Goal: Transaction & Acquisition: Purchase product/service

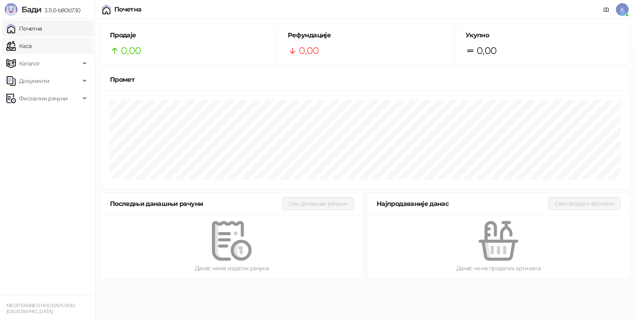
click at [31, 46] on link "Каса" at bounding box center [18, 46] width 25 height 16
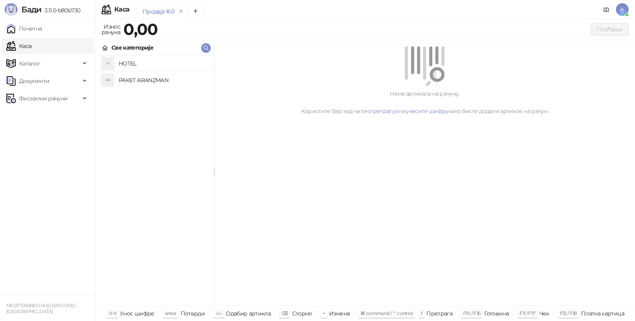
click at [133, 83] on h4 "PAKET ARANZMAN" at bounding box center [163, 80] width 89 height 13
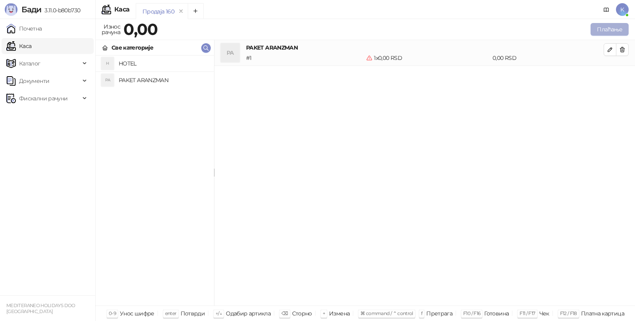
click at [612, 29] on button "Плаћање" at bounding box center [609, 29] width 38 height 13
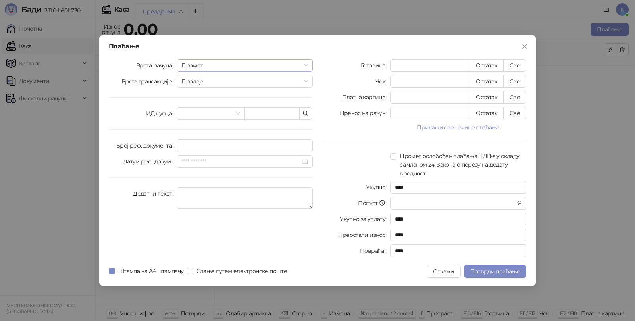
click at [198, 65] on span "Промет" at bounding box center [244, 66] width 127 height 12
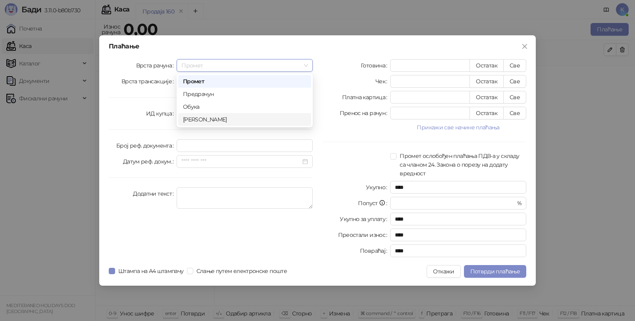
click at [202, 115] on div "[PERSON_NAME]" at bounding box center [244, 119] width 123 height 9
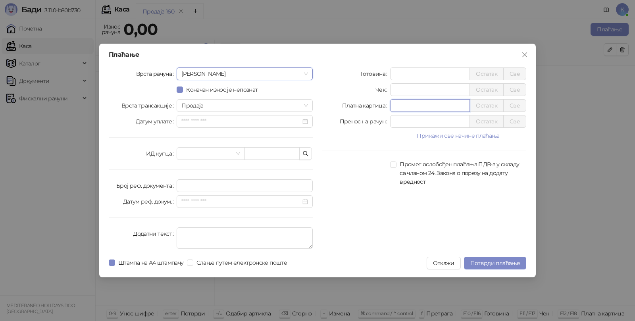
click at [406, 105] on input "*" at bounding box center [429, 106] width 79 height 12
type input "******"
click at [181, 226] on div "Врста рачуна Аванс Коначан износ је непознат Врста трансакције Продаја Датум уп…" at bounding box center [210, 159] width 213 height 184
click at [191, 232] on textarea "Додатни текст" at bounding box center [245, 237] width 136 height 21
type textarea "*********"
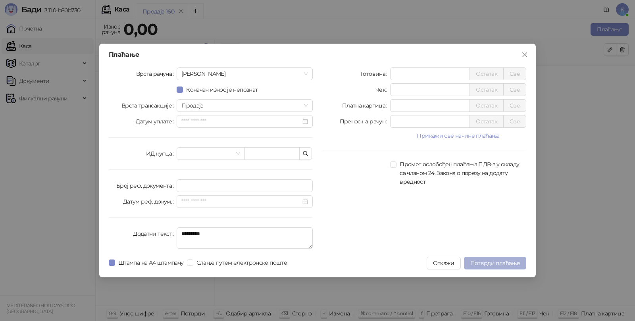
click at [475, 262] on span "Потврди плаћање" at bounding box center [495, 262] width 50 height 7
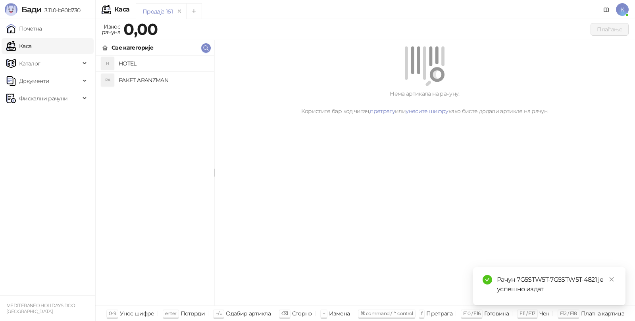
drag, startPoint x: 518, startPoint y: 280, endPoint x: 598, endPoint y: 280, distance: 80.1
click at [598, 280] on div "Рачун 7G5STW5T-7G5STW5T-4821 је успешно издат" at bounding box center [556, 284] width 119 height 19
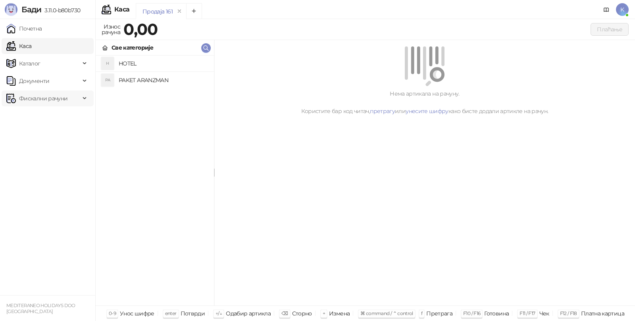
click at [39, 102] on span "Фискални рачуни" at bounding box center [43, 98] width 48 height 16
click at [41, 117] on link "Издати рачуни" at bounding box center [36, 116] width 53 height 16
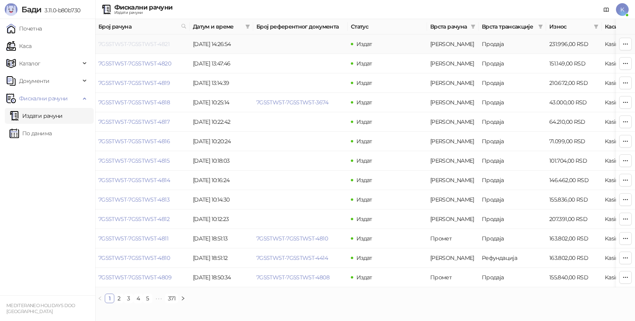
click at [148, 44] on link "7G5STW5T-7G5STW5T-4821" at bounding box center [133, 43] width 71 height 7
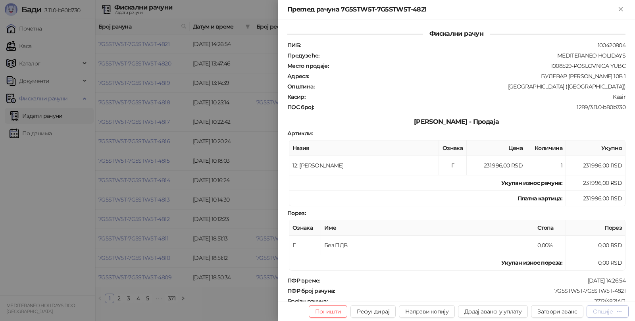
click at [608, 311] on div "Опције" at bounding box center [603, 311] width 20 height 7
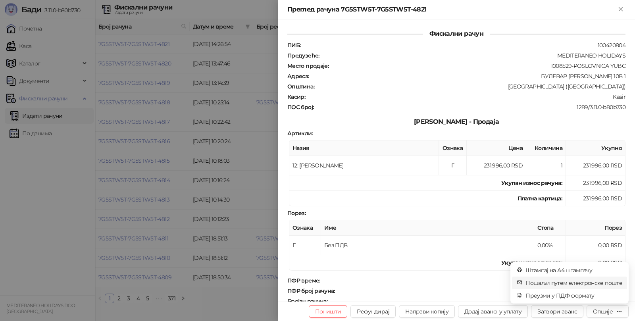
click at [559, 283] on span "Пошаљи путем електронске поште" at bounding box center [573, 283] width 97 height 9
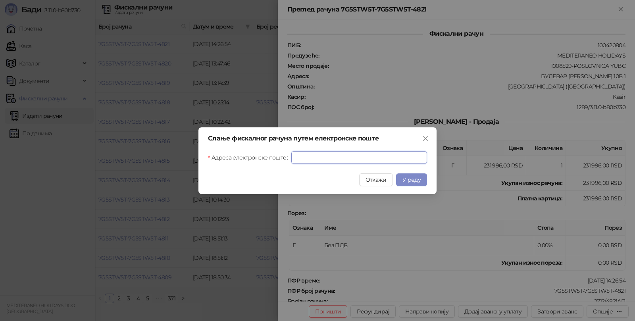
click at [344, 152] on input "Адреса електронске поште" at bounding box center [359, 157] width 136 height 13
paste input "**********"
type input "**********"
click at [419, 179] on span "У реду" at bounding box center [411, 179] width 18 height 7
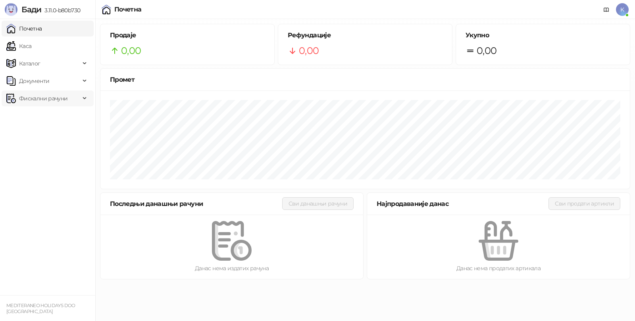
click at [35, 96] on span "Фискални рачуни" at bounding box center [43, 98] width 48 height 16
click at [35, 114] on link "Издати рачуни" at bounding box center [36, 116] width 53 height 16
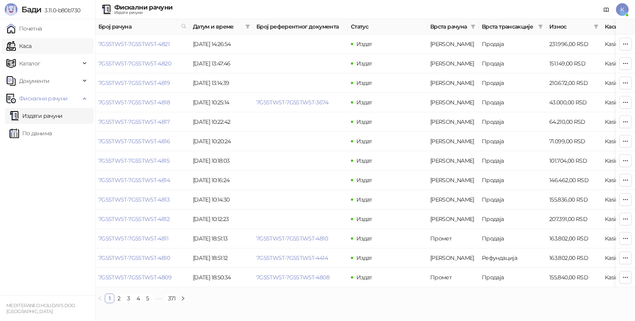
click at [31, 46] on link "Каса" at bounding box center [18, 46] width 25 height 16
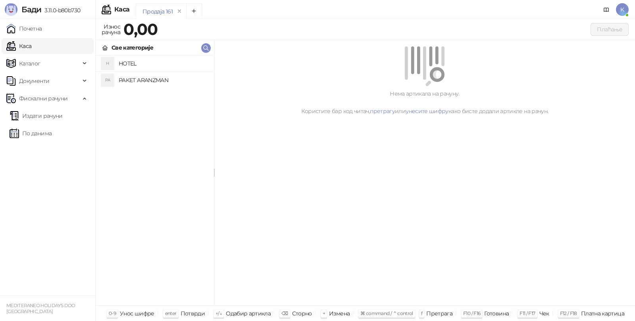
click at [125, 75] on h4 "PAKET ARANZMAN" at bounding box center [163, 80] width 89 height 13
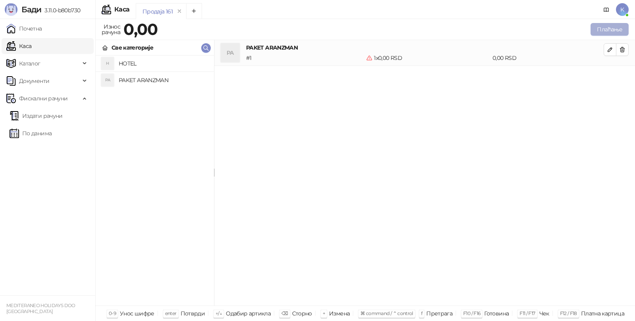
click at [602, 26] on button "Плаћање" at bounding box center [609, 29] width 38 height 13
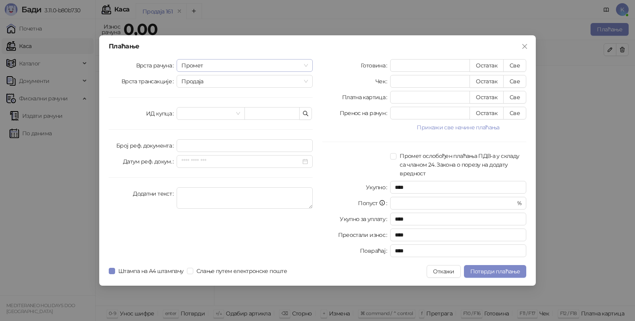
click at [195, 65] on span "Промет" at bounding box center [244, 66] width 127 height 12
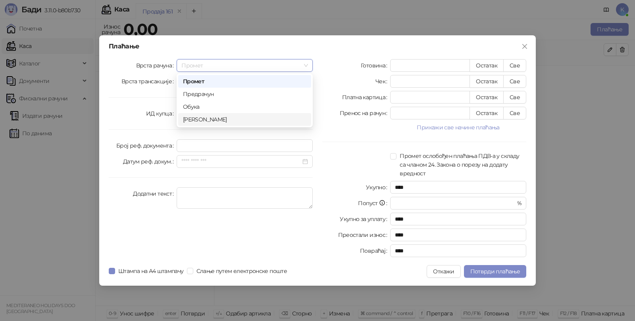
click at [192, 120] on div "[PERSON_NAME]" at bounding box center [244, 119] width 123 height 9
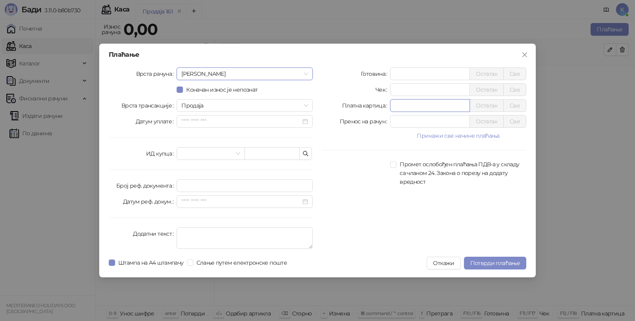
click at [403, 104] on input "*" at bounding box center [429, 106] width 79 height 12
type input "*****"
click at [192, 230] on textarea "Додатни текст" at bounding box center [245, 237] width 136 height 21
type textarea "*********"
click at [492, 262] on span "Потврди плаћање" at bounding box center [495, 262] width 50 height 7
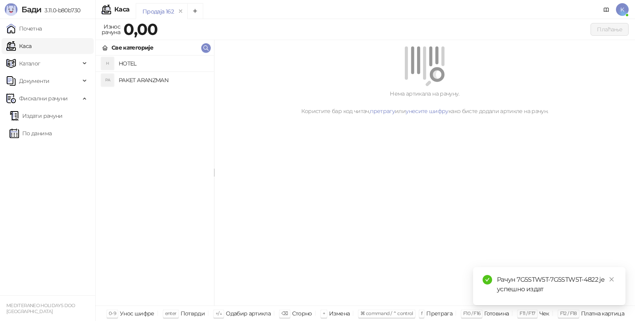
drag, startPoint x: 517, startPoint y: 279, endPoint x: 599, endPoint y: 279, distance: 82.1
click at [599, 279] on div "Рачун 7G5STW5T-7G5STW5T-4822 је успешно издат" at bounding box center [556, 284] width 119 height 19
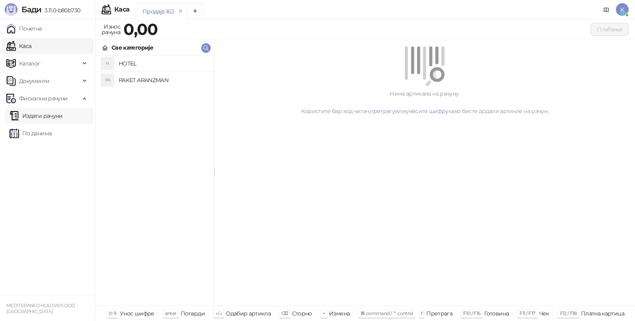
click at [46, 118] on link "Издати рачуни" at bounding box center [36, 116] width 53 height 16
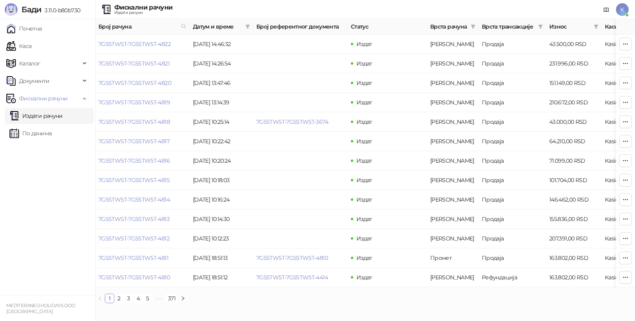
click at [36, 113] on link "Издати рачуни" at bounding box center [36, 116] width 53 height 16
click at [154, 44] on link "7G5STW5T-7G5STW5T-4822" at bounding box center [134, 43] width 72 height 7
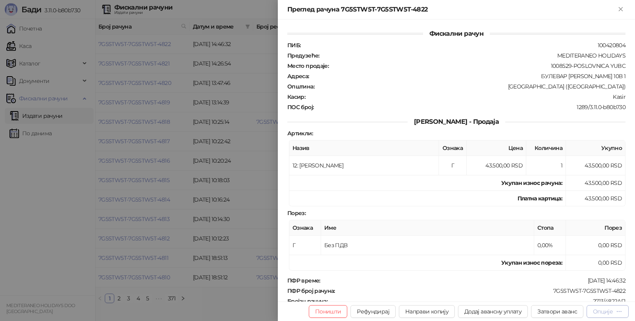
click at [615, 311] on div "Опције" at bounding box center [607, 311] width 29 height 8
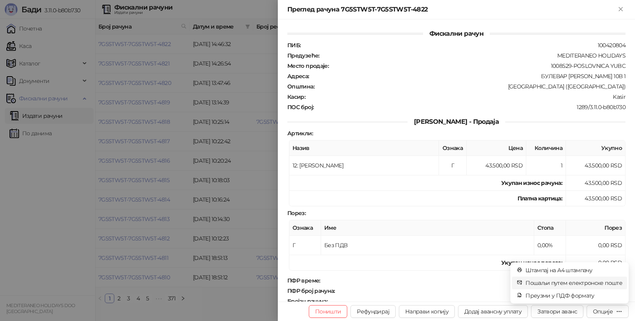
click at [577, 284] on span "Пошаљи путем електронске поште" at bounding box center [573, 283] width 97 height 9
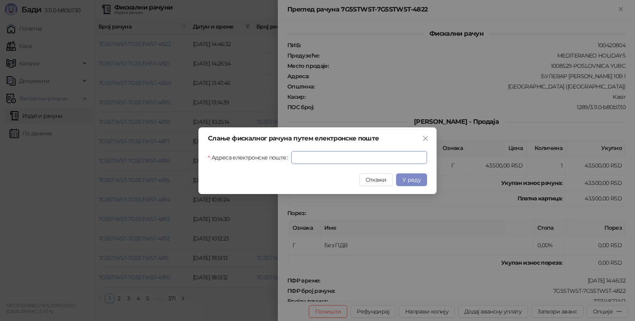
click at [370, 152] on input "Адреса електронске поште" at bounding box center [359, 157] width 136 height 13
paste input "**********"
type input "**********"
click at [406, 179] on span "У реду" at bounding box center [411, 179] width 18 height 7
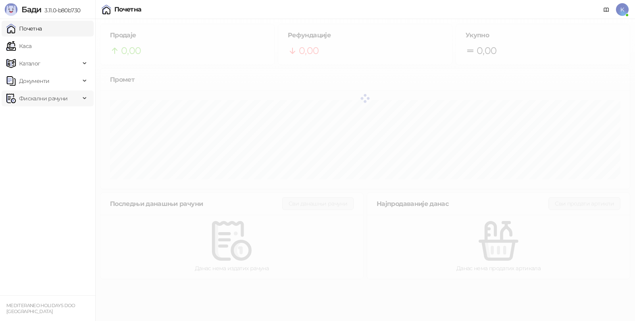
click at [36, 101] on span "Фискални рачуни" at bounding box center [43, 98] width 48 height 16
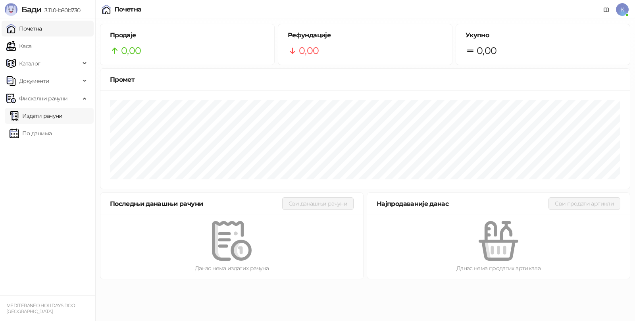
click at [36, 112] on link "Издати рачуни" at bounding box center [36, 116] width 53 height 16
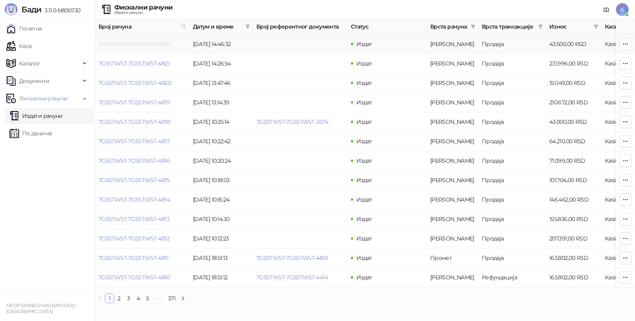
click at [150, 46] on link "7G5STW5T-7G5STW5T-4822" at bounding box center [134, 43] width 72 height 7
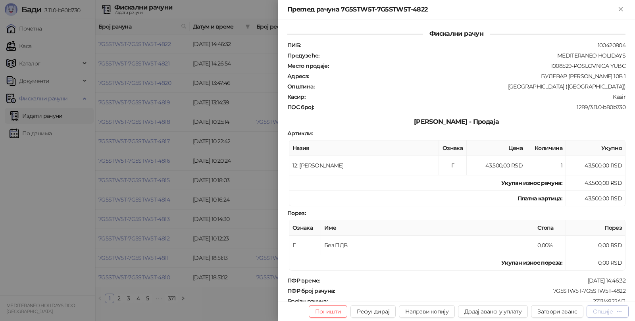
click at [609, 311] on div "Опције" at bounding box center [603, 311] width 20 height 7
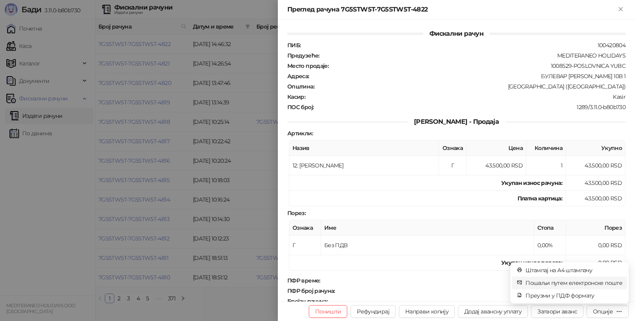
click at [581, 280] on span "Пошаљи путем електронске поште" at bounding box center [573, 283] width 97 height 9
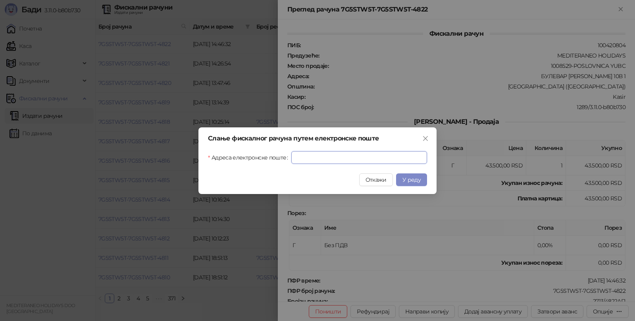
drag, startPoint x: 308, startPoint y: 159, endPoint x: 318, endPoint y: 159, distance: 10.3
click at [308, 159] on input "Адреса електронске поште" at bounding box center [359, 157] width 136 height 13
paste input "**********"
type input "**********"
click at [412, 178] on span "У реду" at bounding box center [411, 179] width 18 height 7
